Goal: Check status: Check status

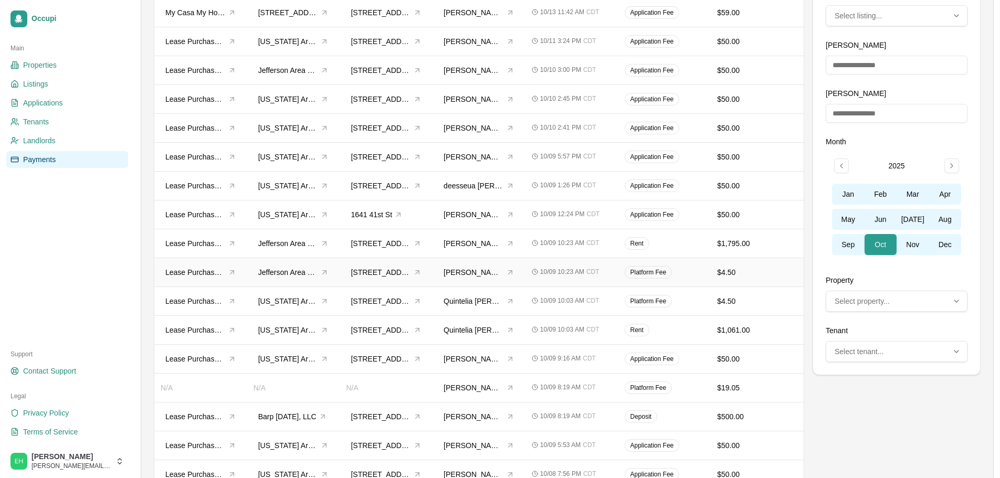
scroll to position [210, 0]
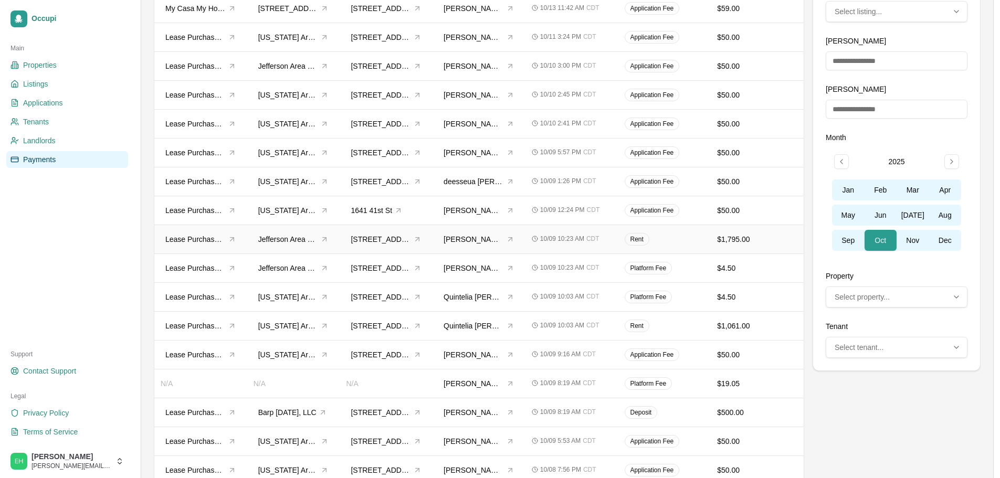
click at [667, 236] on div "Rent" at bounding box center [665, 239] width 80 height 13
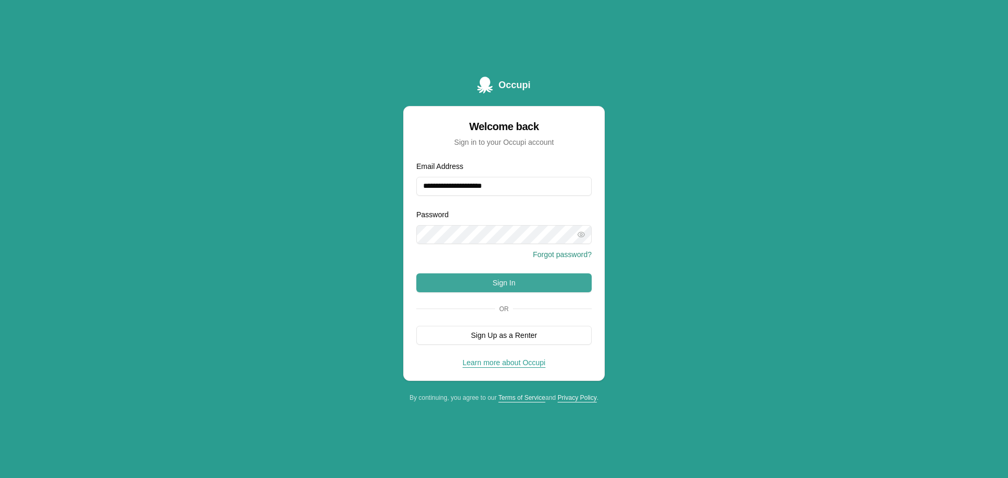
click at [524, 278] on button "Sign In" at bounding box center [503, 283] width 175 height 19
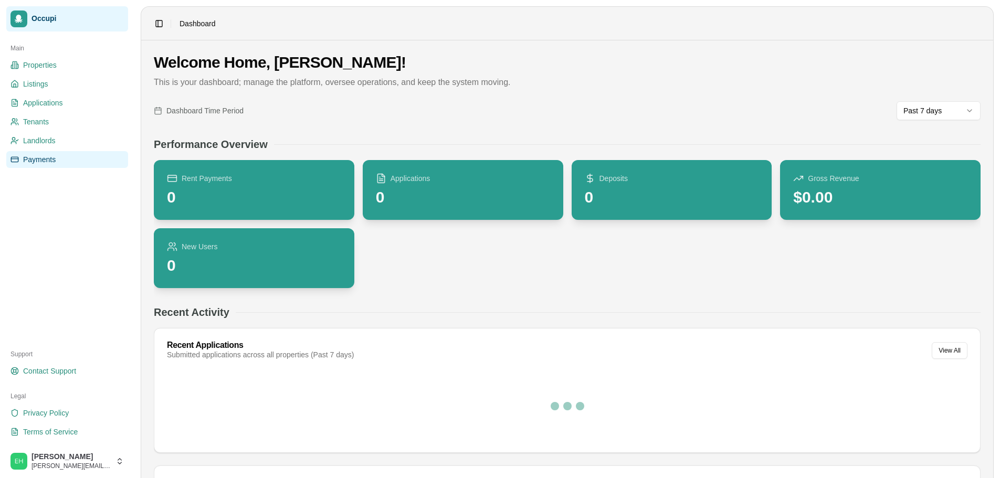
click at [71, 160] on link "Payments" at bounding box center [67, 159] width 122 height 17
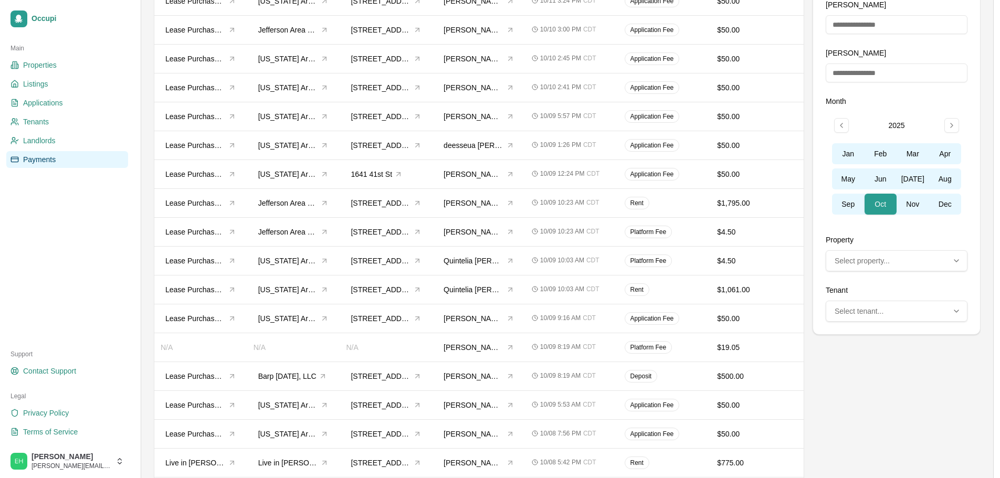
scroll to position [105, 0]
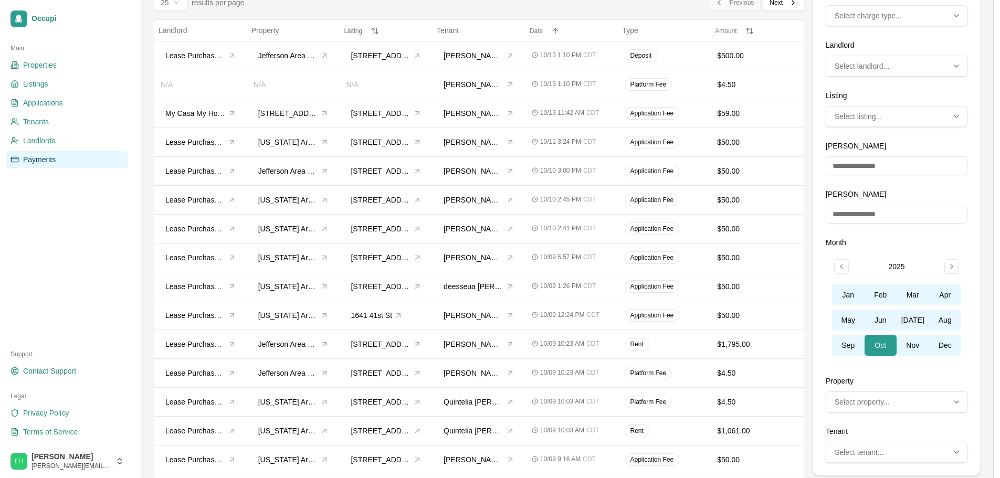
click at [850, 66] on span "Select landlord..." at bounding box center [862, 66] width 55 height 11
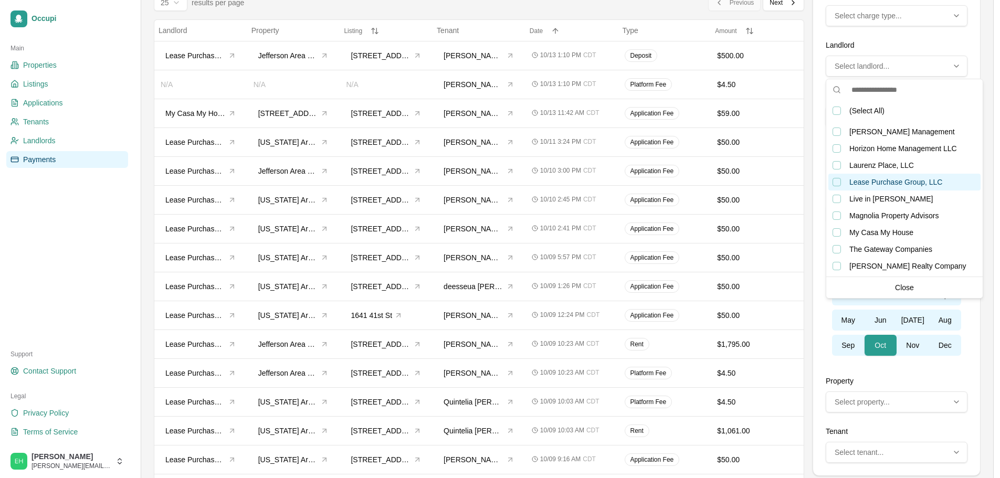
click at [837, 182] on div "Lease Purchase Group, LLC, not selected" at bounding box center [837, 182] width 8 height 8
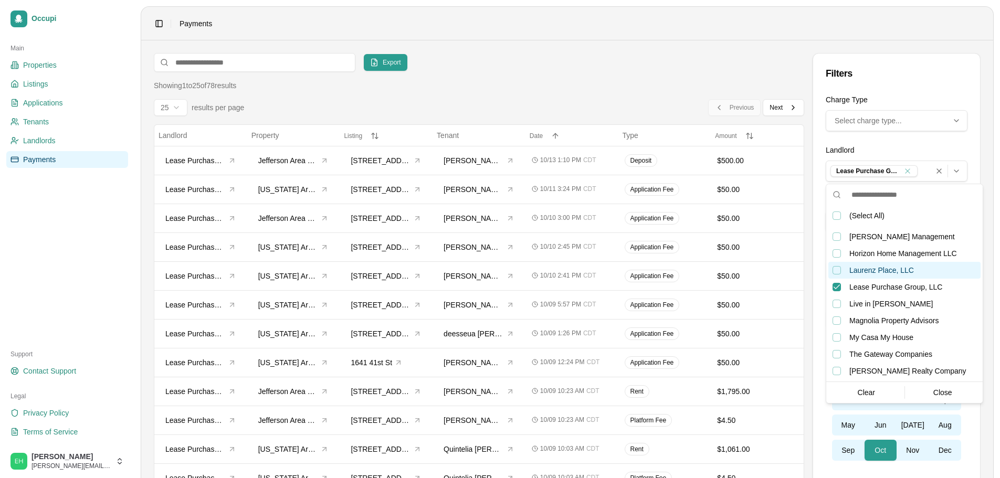
click at [550, 81] on div "Showing 1 to 25 of 78 results" at bounding box center [479, 85] width 651 height 11
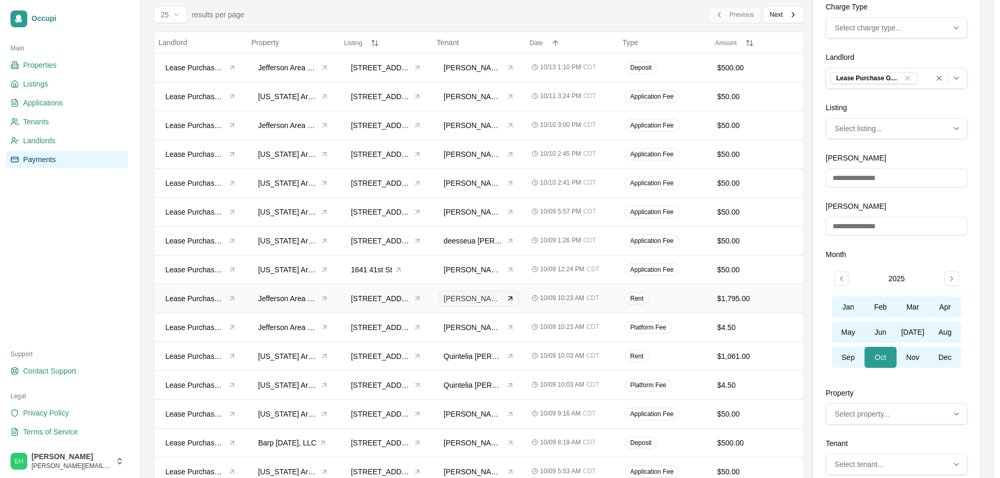
scroll to position [105, 0]
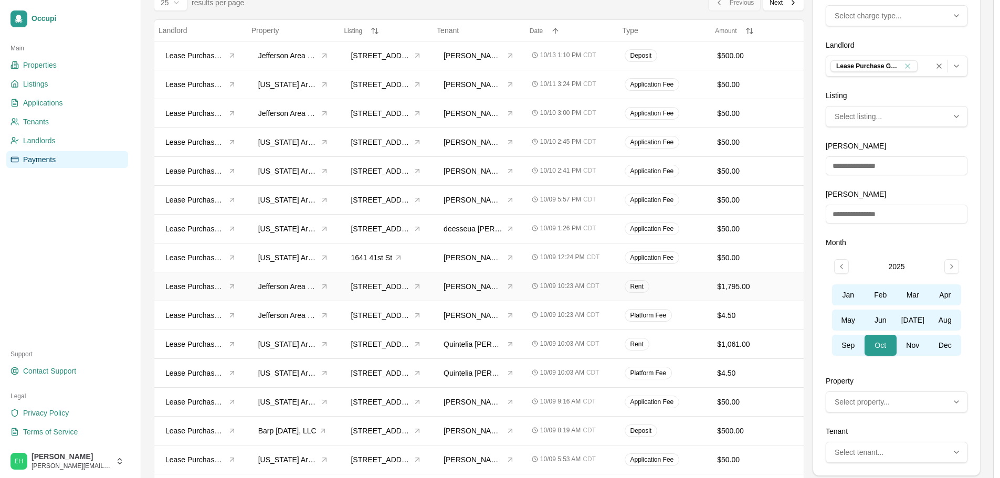
click at [434, 291] on td "[PERSON_NAME]" at bounding box center [479, 286] width 93 height 29
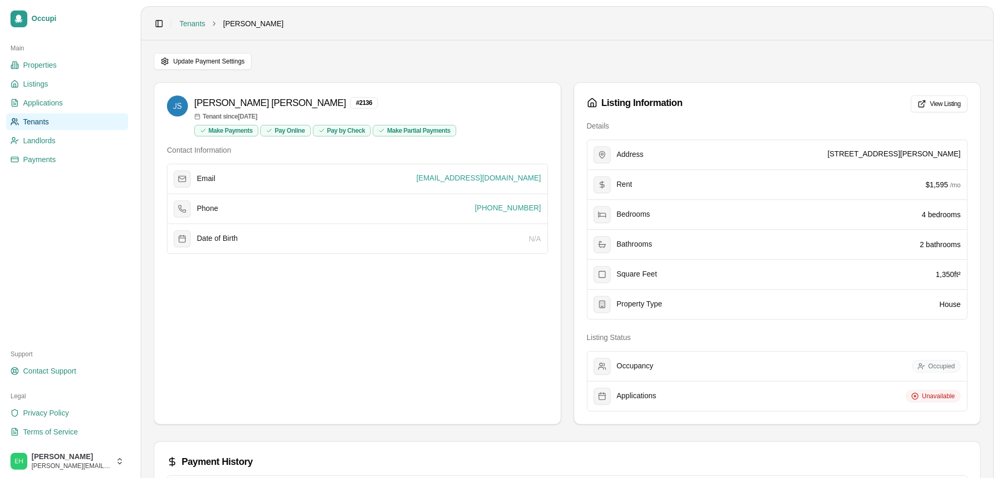
scroll to position [105, 0]
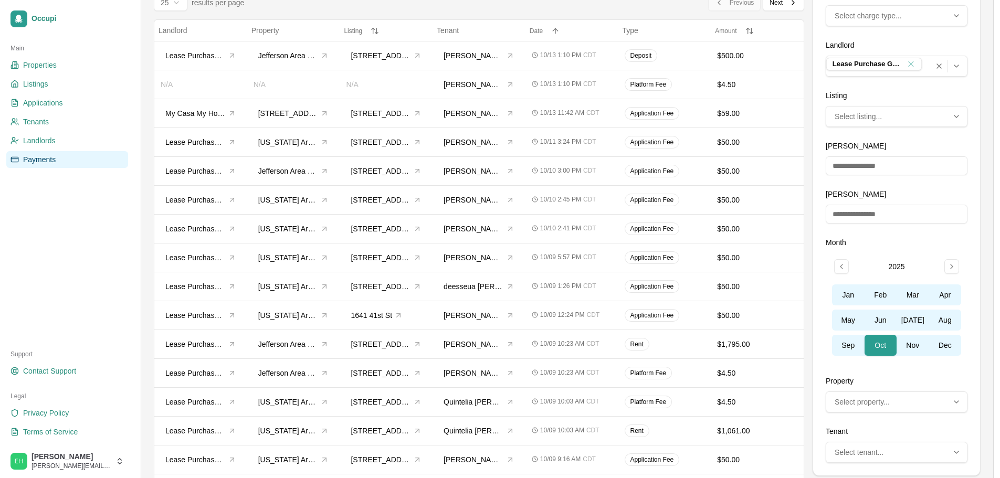
click at [910, 66] on icon "Remove Lease Purchase Group, LLC from selection" at bounding box center [911, 63] width 9 height 9
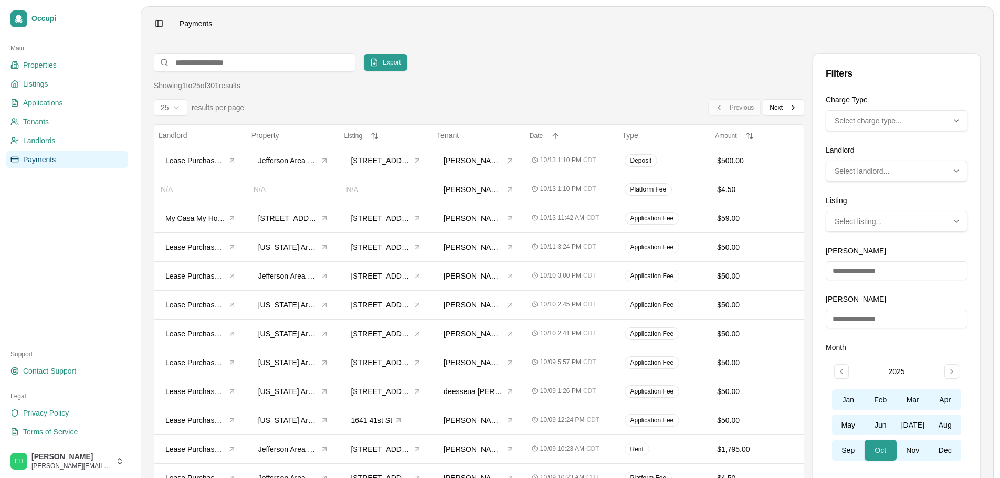
click at [856, 115] on button "Select charge type..." at bounding box center [897, 120] width 142 height 21
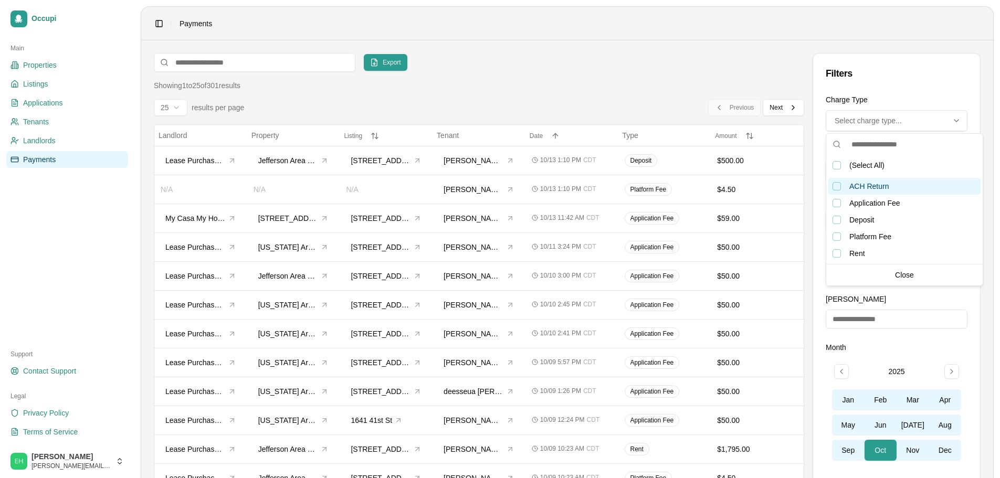
click at [839, 188] on div "ACH Return, not selected" at bounding box center [837, 186] width 8 height 8
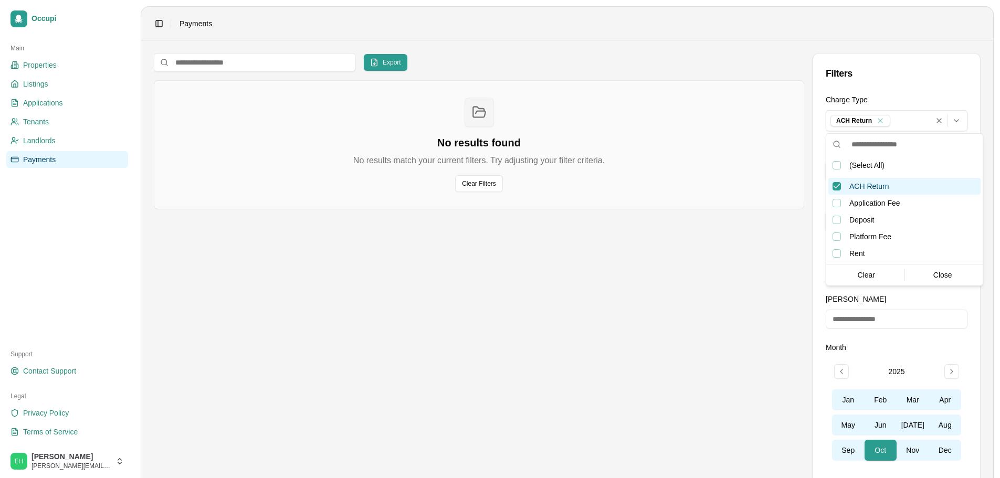
click at [834, 187] on div "ACH Return, selected" at bounding box center [837, 186] width 8 height 8
